Goal: Use online tool/utility: Utilize a website feature to perform a specific function

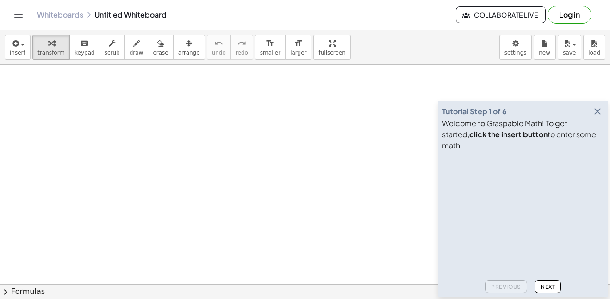
click at [595, 117] on icon "button" at bounding box center [596, 111] width 11 height 11
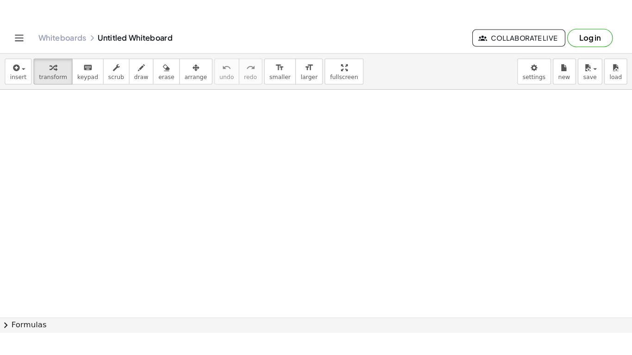
scroll to position [142, 0]
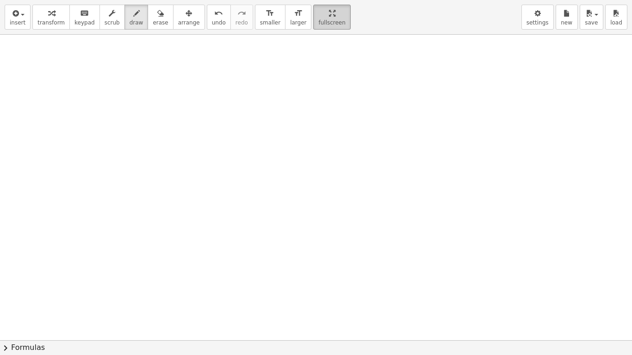
click at [304, 46] on div "insert select one: Math Expression Function Text Youtube Video Graphing Geometr…" at bounding box center [316, 177] width 632 height 355
click at [263, 17] on div "format_size" at bounding box center [270, 12] width 20 height 11
click at [84, 16] on div "keyboard" at bounding box center [84, 12] width 20 height 11
click at [77, 46] on div at bounding box center [316, 197] width 632 height 611
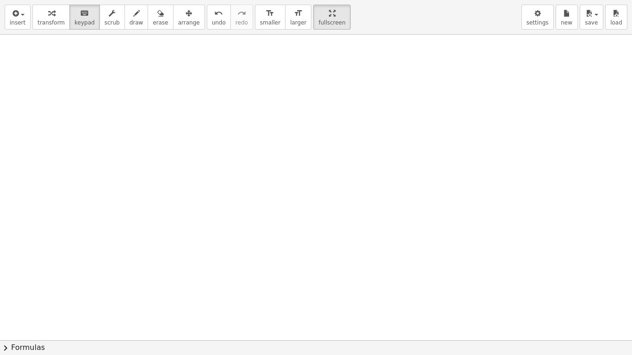
click at [77, 46] on div at bounding box center [316, 197] width 632 height 611
click at [260, 19] on span "smaller" at bounding box center [270, 22] width 20 height 6
drag, startPoint x: 253, startPoint y: 19, endPoint x: 132, endPoint y: 47, distance: 123.8
click at [132, 47] on div "insert select one: Math Expression Function Text Youtube Video Graphing Geometr…" at bounding box center [316, 177] width 632 height 355
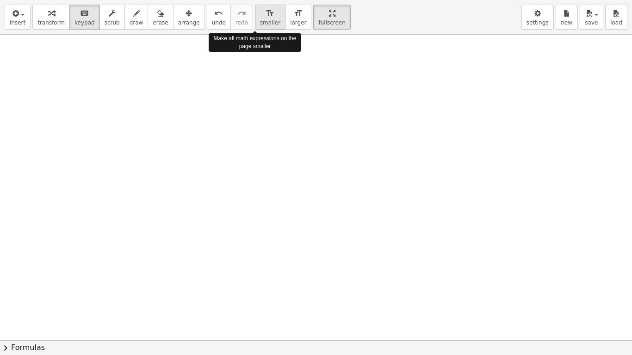
click at [260, 17] on div "format_size" at bounding box center [270, 12] width 20 height 11
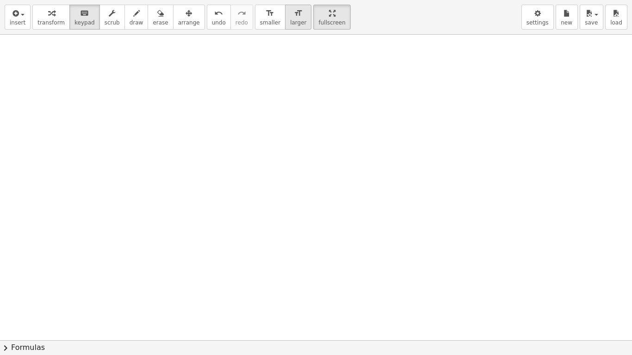
click at [285, 19] on button "format_size larger" at bounding box center [298, 17] width 26 height 25
click at [260, 20] on span "smaller" at bounding box center [270, 22] width 20 height 6
click at [122, 47] on div at bounding box center [316, 197] width 632 height 611
click at [37, 17] on div "button" at bounding box center [50, 12] width 27 height 11
click at [89, 61] on div at bounding box center [316, 197] width 632 height 611
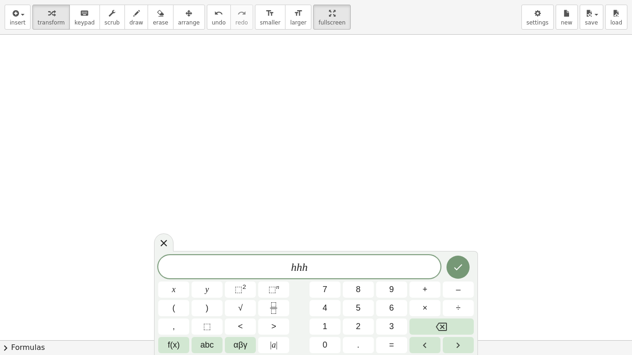
scroll to position [0, 0]
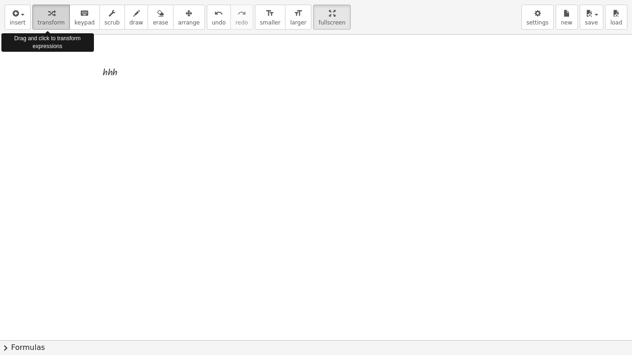
click at [54, 19] on span "transform" at bounding box center [50, 22] width 27 height 6
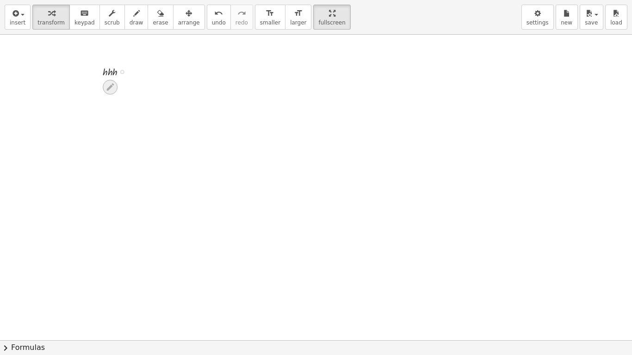
click at [108, 86] on icon at bounding box center [110, 87] width 10 height 10
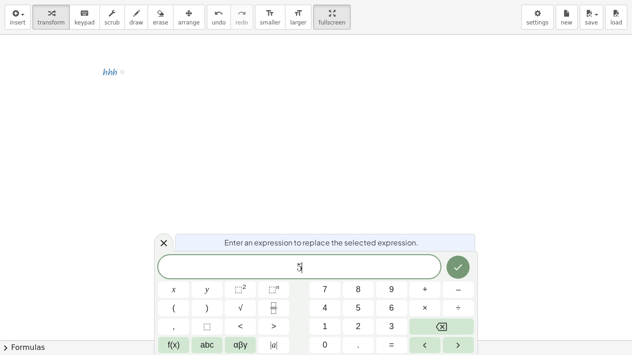
scroll to position [3, 0]
click at [460, 270] on icon "Done" at bounding box center [457, 266] width 11 height 11
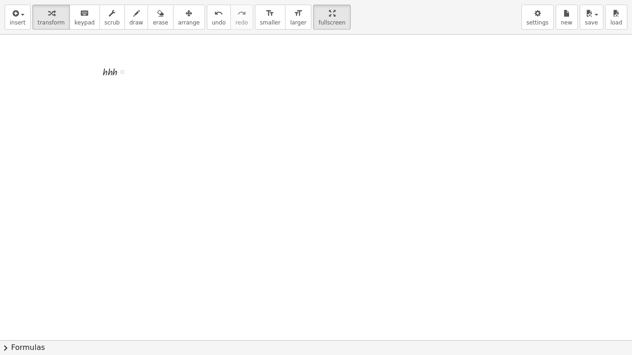
click at [111, 80] on div "· h · h · h" at bounding box center [108, 71] width 39 height 20
click at [106, 88] on icon at bounding box center [110, 87] width 10 height 10
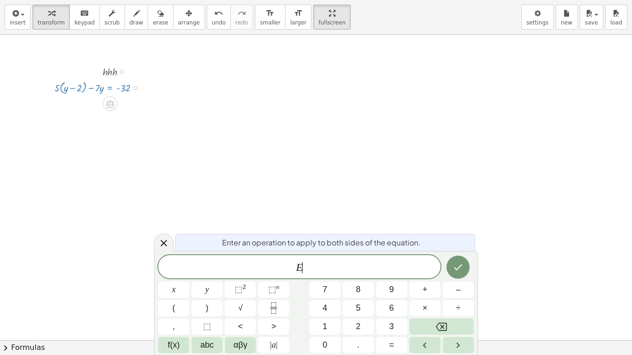
scroll to position [5, 0]
click at [111, 71] on div at bounding box center [100, 70] width 101 height 15
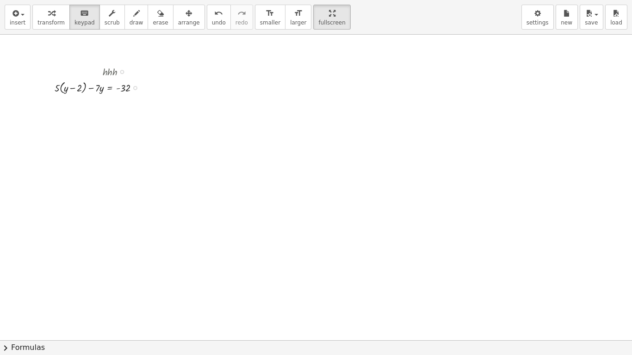
click at [108, 71] on div at bounding box center [100, 70] width 101 height 15
drag, startPoint x: 102, startPoint y: 68, endPoint x: 120, endPoint y: 70, distance: 17.7
click at [120, 70] on div at bounding box center [100, 70] width 101 height 15
click at [111, 72] on div at bounding box center [100, 70] width 101 height 15
click at [117, 72] on div at bounding box center [100, 70] width 101 height 15
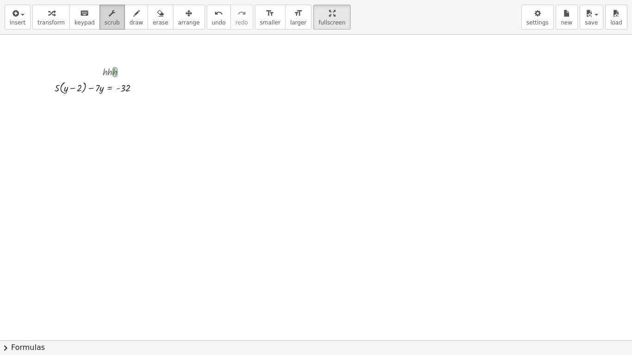
click at [109, 23] on span "scrub" at bounding box center [112, 22] width 15 height 6
click at [214, 15] on icon "undo" at bounding box center [218, 13] width 9 height 11
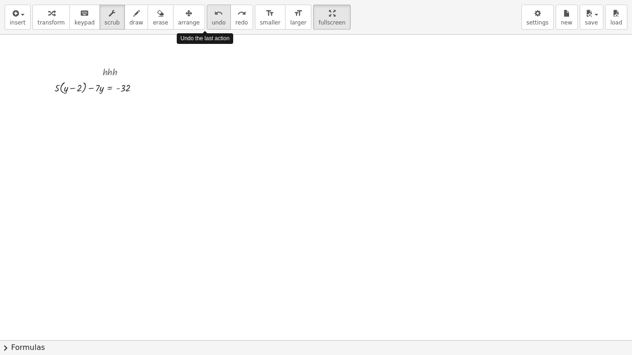
click at [214, 15] on icon "undo" at bounding box center [218, 13] width 9 height 11
click at [214, 18] on icon "undo" at bounding box center [218, 13] width 9 height 11
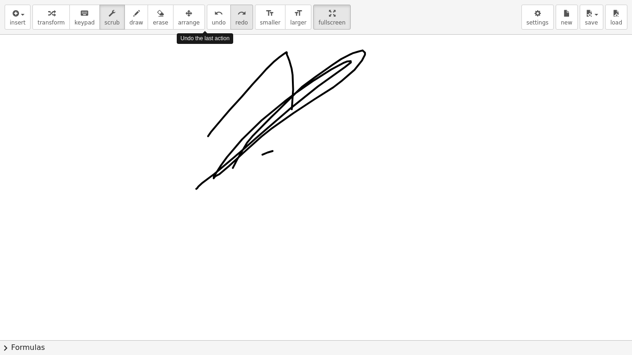
click at [237, 14] on icon "redo" at bounding box center [241, 13] width 9 height 11
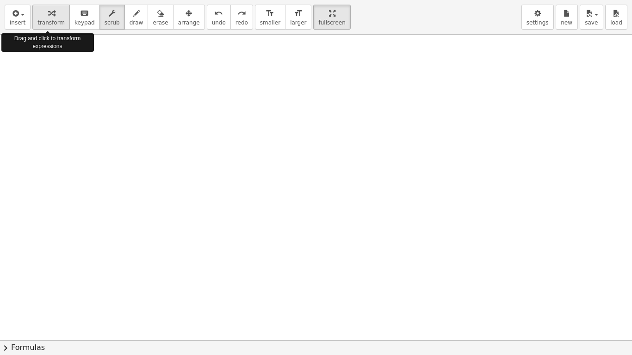
click at [60, 23] on button "transform" at bounding box center [50, 17] width 37 height 25
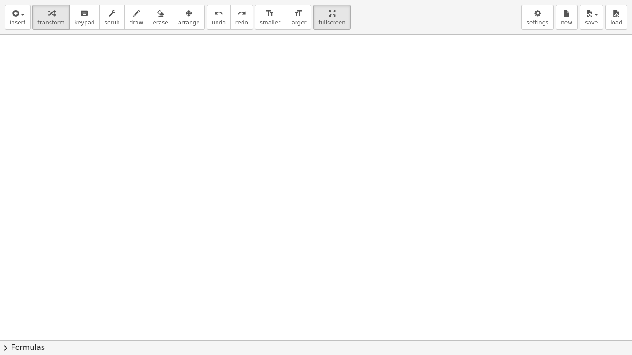
click at [132, 62] on div at bounding box center [316, 197] width 632 height 611
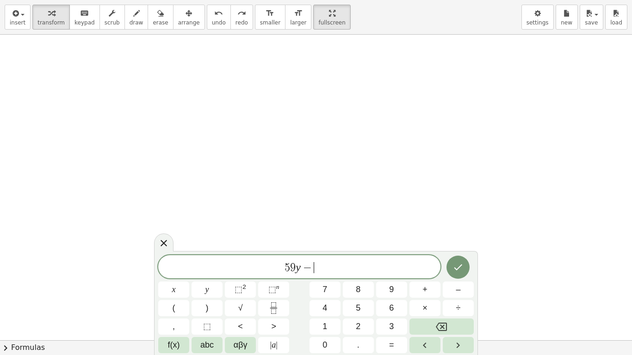
scroll to position [7, 0]
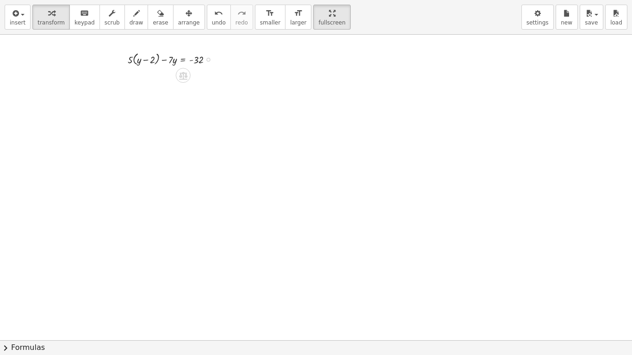
click at [157, 70] on div at bounding box center [316, 197] width 632 height 611
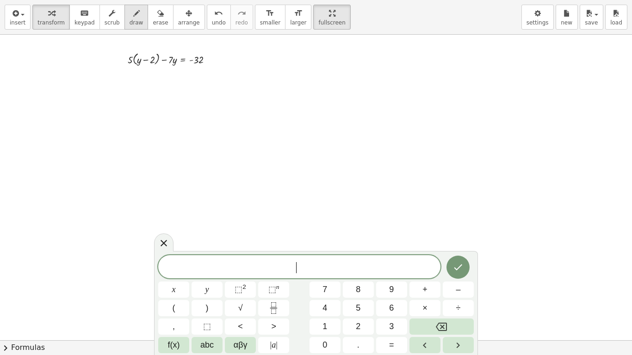
click at [129, 20] on span "draw" at bounding box center [136, 22] width 14 height 6
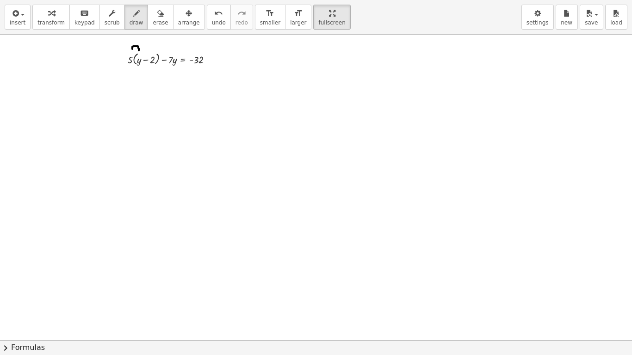
drag, startPoint x: 132, startPoint y: 49, endPoint x: 139, endPoint y: 52, distance: 7.0
click at [139, 52] on div at bounding box center [316, 197] width 632 height 611
drag, startPoint x: 132, startPoint y: 49, endPoint x: 152, endPoint y: 52, distance: 19.7
click at [152, 52] on div at bounding box center [316, 197] width 632 height 611
click at [54, 20] on span "transform" at bounding box center [50, 22] width 27 height 6
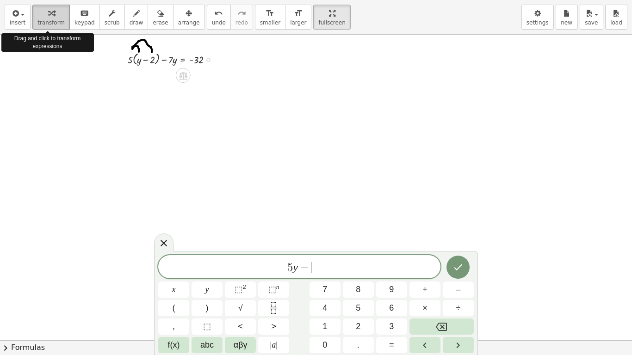
scroll to position [11, 0]
click at [457, 268] on icon "Done" at bounding box center [457, 267] width 11 height 11
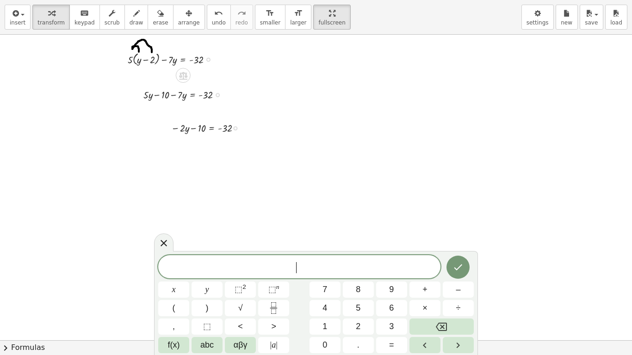
click at [177, 162] on div at bounding box center [316, 197] width 632 height 611
